Goal: Navigation & Orientation: Find specific page/section

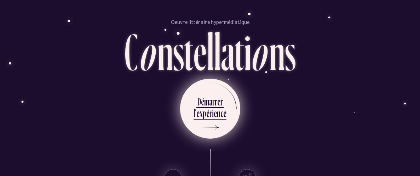
click at [208, 98] on div "m" at bounding box center [206, 102] width 5 height 14
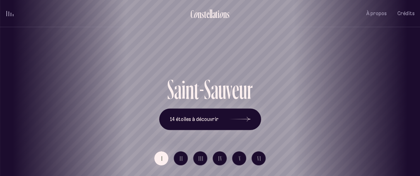
click at [7, 16] on div "volume audio" at bounding box center [9, 13] width 7 height 5
click at [11, 15] on span "volume audio" at bounding box center [11, 15] width 1 height 1
click at [8, 16] on button "volume audio" at bounding box center [9, 13] width 9 height 7
click at [11, 19] on ul "C o n s t e l l a t i o n s À propos Crédits Menu" at bounding box center [209, 13] width 409 height 27
click at [9, 13] on button "volume audio" at bounding box center [9, 13] width 9 height 7
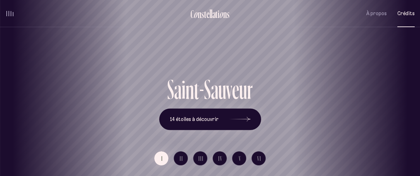
click at [407, 16] on span "Crédits" at bounding box center [405, 14] width 17 height 6
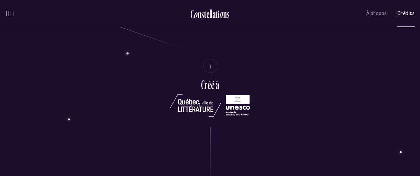
scroll to position [1219, 0]
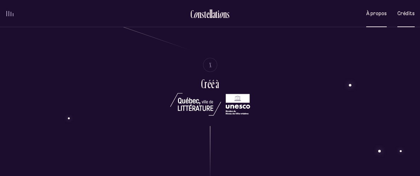
click at [380, 21] on button "À propos" at bounding box center [376, 13] width 21 height 17
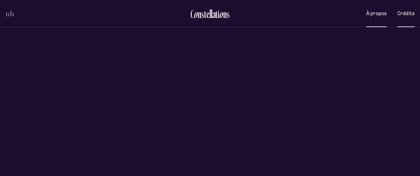
scroll to position [0, 0]
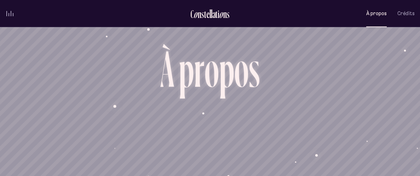
scroll to position [154, 0]
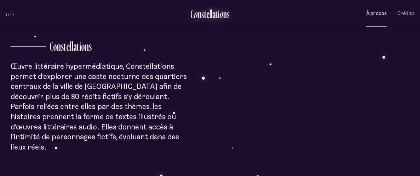
click at [210, 18] on div "l" at bounding box center [209, 14] width 1 height 12
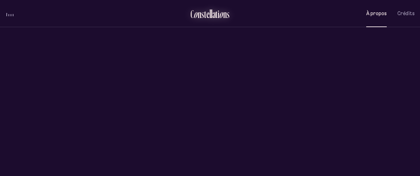
scroll to position [0, 0]
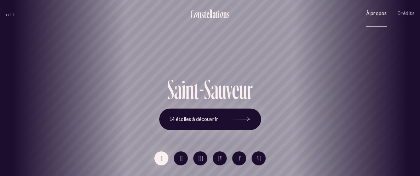
click at [371, 11] on span "À propos" at bounding box center [376, 14] width 21 height 6
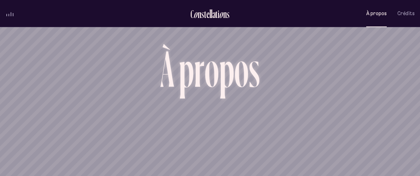
click at [366, 5] on button "À propos" at bounding box center [376, 13] width 21 height 17
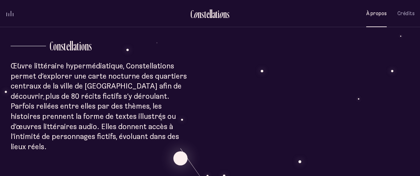
scroll to position [152, 0]
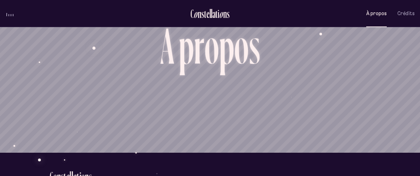
scroll to position [20, 0]
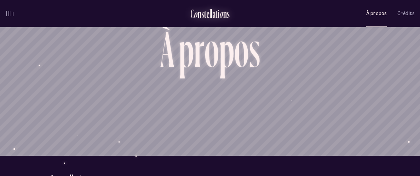
click at [202, 18] on div "s" at bounding box center [202, 14] width 3 height 12
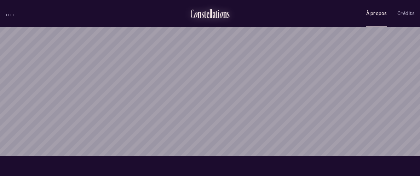
scroll to position [0, 0]
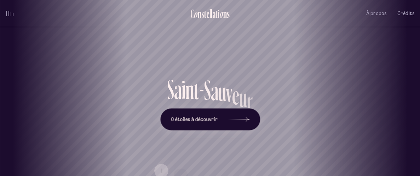
click at [240, 118] on div "[GEOGRAPHIC_DATA] [GEOGRAPHIC_DATA] [GEOGRAPHIC_DATA][PERSON_NAME][GEOGRAPHIC_D…" at bounding box center [210, 88] width 420 height 176
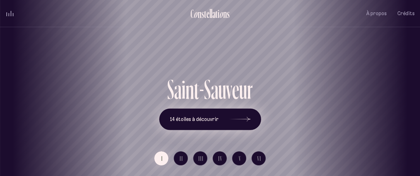
click at [243, 119] on div at bounding box center [239, 119] width 21 height 5
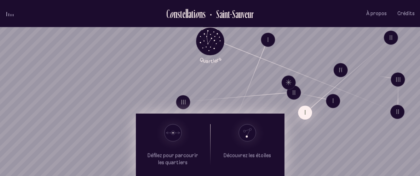
click at [307, 116] on button "I" at bounding box center [305, 113] width 14 height 14
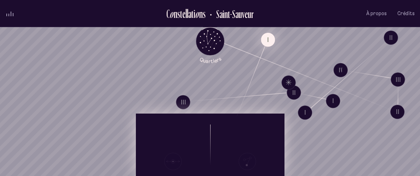
click at [265, 40] on button "I" at bounding box center [268, 40] width 14 height 14
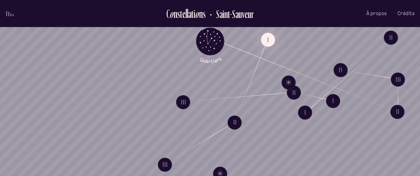
click at [11, 13] on span "volume audio" at bounding box center [11, 14] width 1 height 3
